Goal: Go to known website: Go to known website

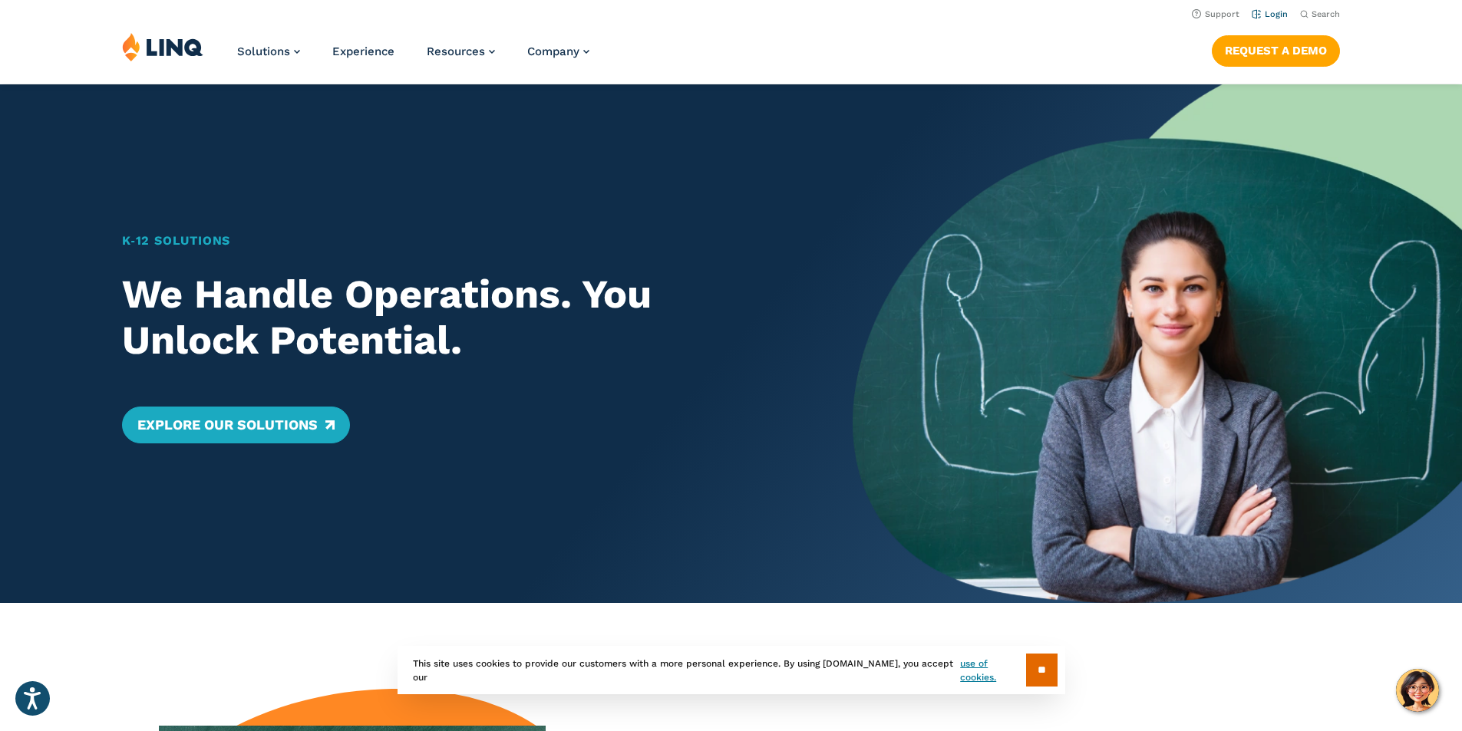
click at [1261, 8] on li "Login" at bounding box center [1270, 13] width 36 height 17
click at [1260, 17] on link "Login" at bounding box center [1270, 14] width 36 height 10
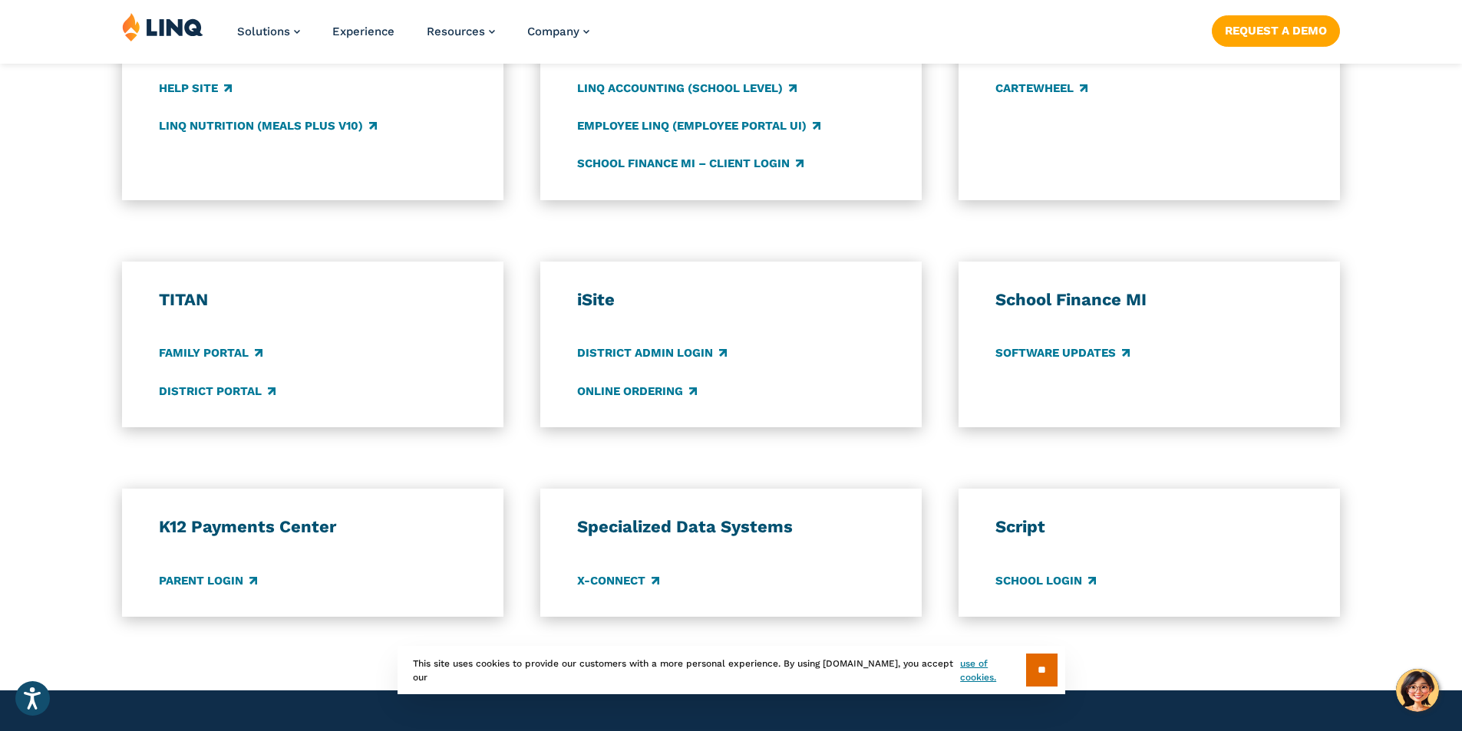
scroll to position [972, 0]
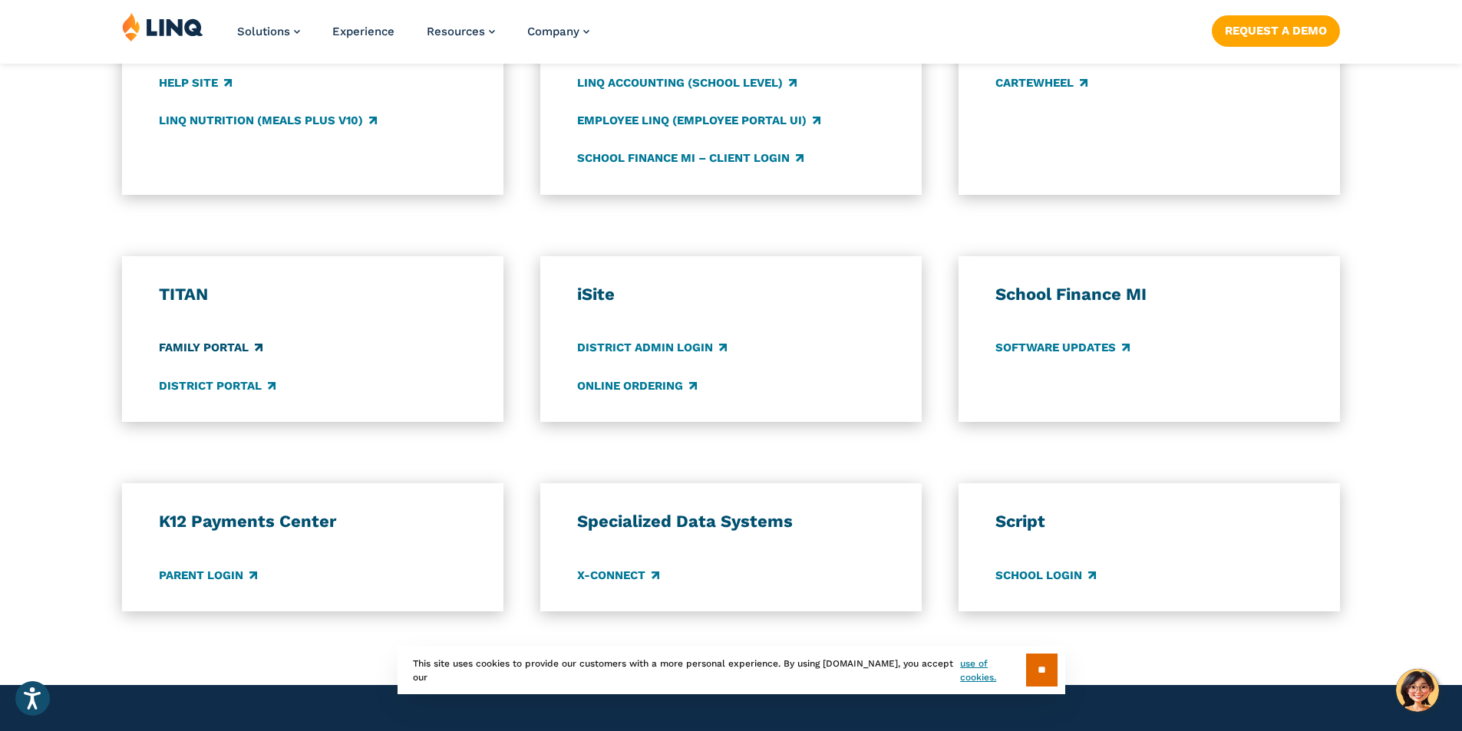
click at [226, 342] on link "Family Portal" at bounding box center [211, 348] width 104 height 17
